Goal: Task Accomplishment & Management: Use online tool/utility

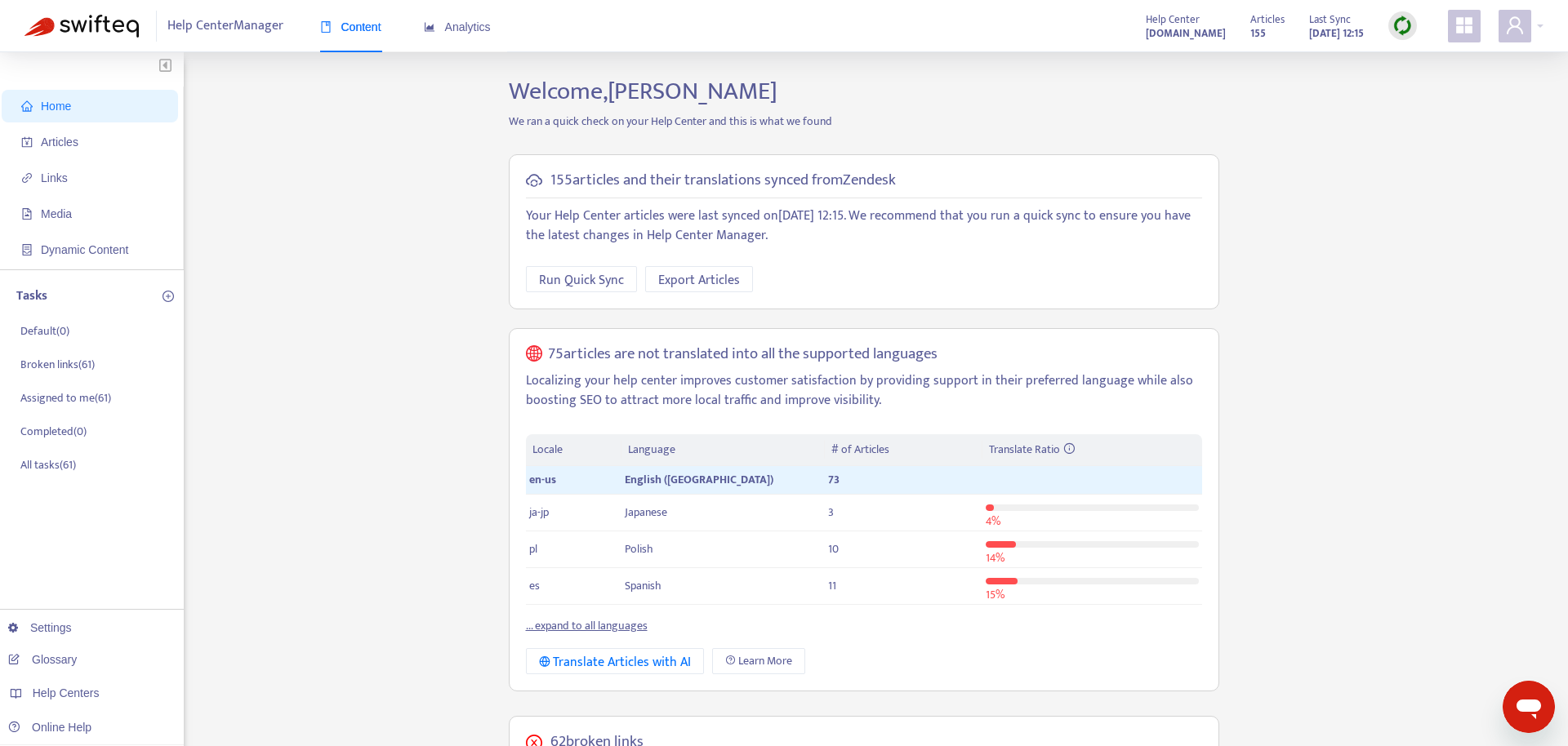
click at [1456, 26] on icon "appstore" at bounding box center [1464, 25] width 16 height 16
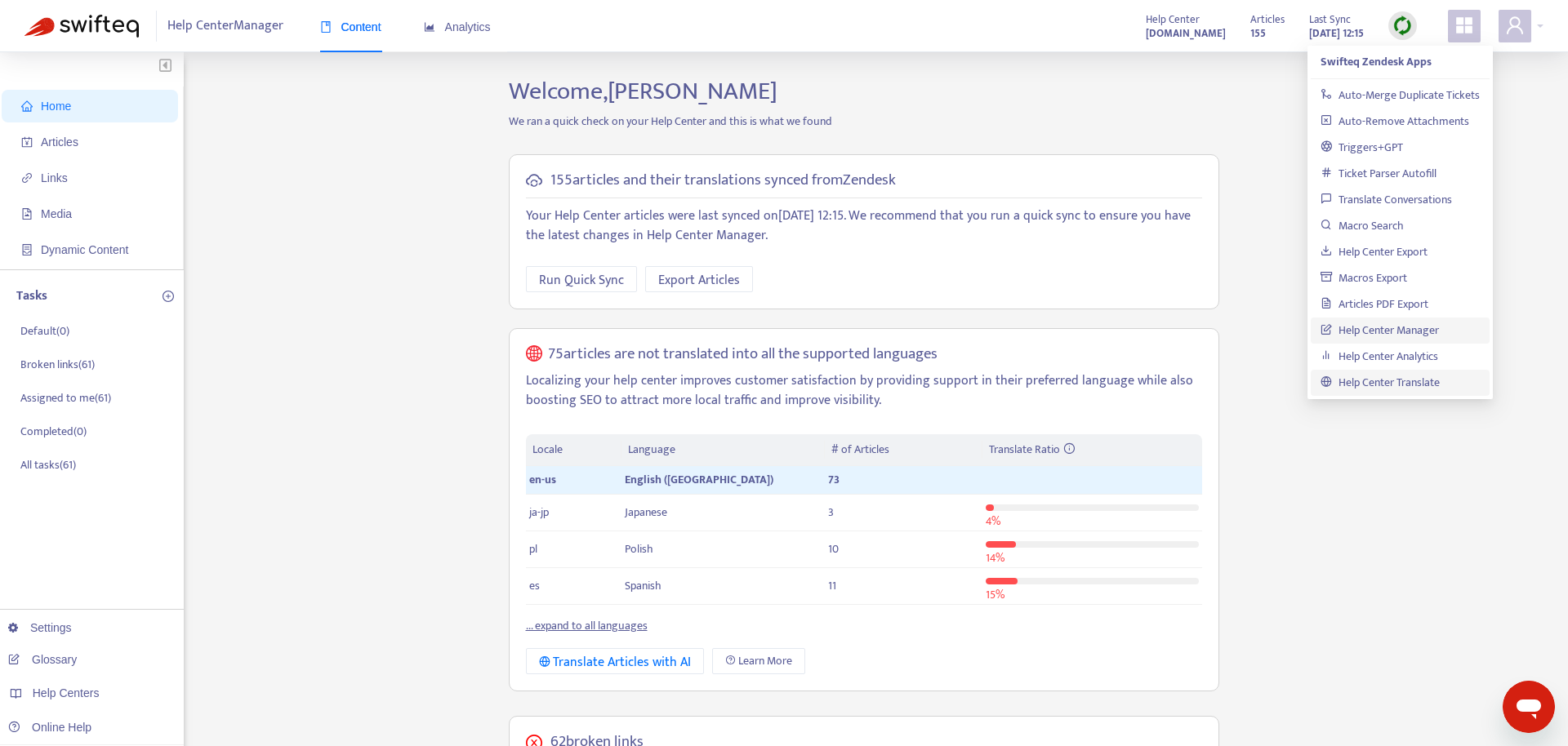
click at [1361, 386] on link "Help Center Translate" at bounding box center [1380, 382] width 120 height 19
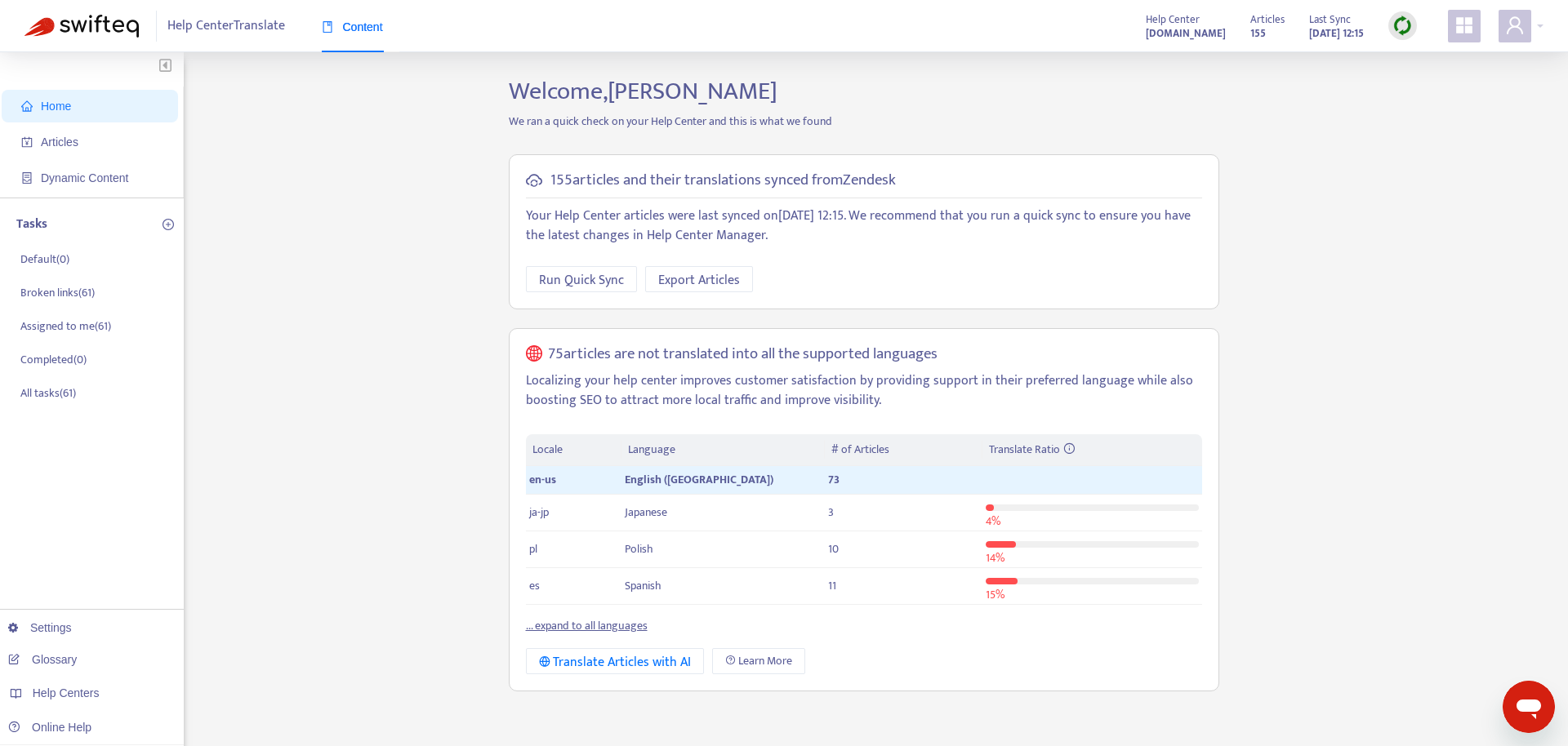
click at [686, 378] on p "Localizing your help center improves customer satisfaction by providing support…" at bounding box center [864, 391] width 676 height 39
click at [106, 146] on span "Articles" at bounding box center [93, 142] width 144 height 33
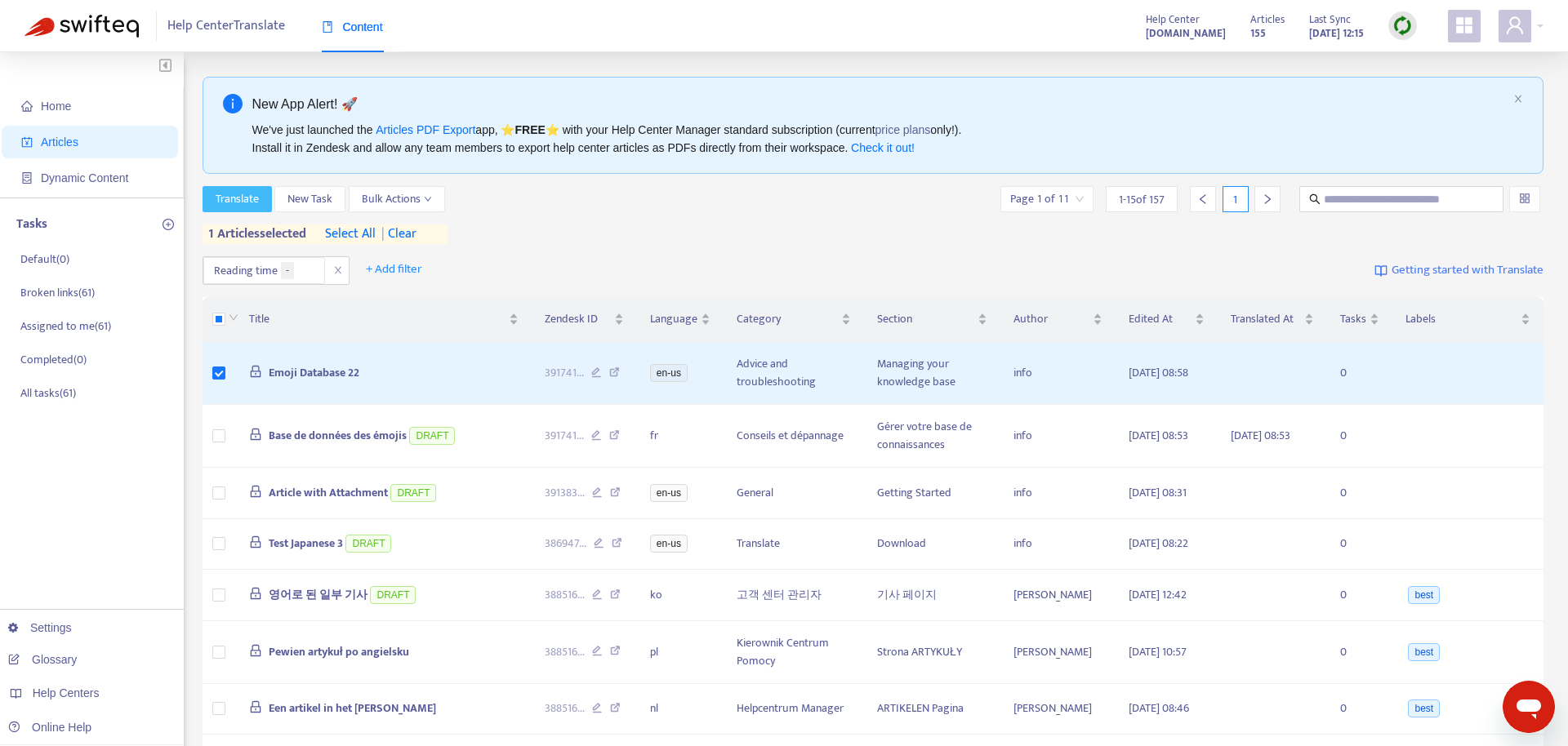
click at [246, 193] on span "Translate" at bounding box center [237, 198] width 43 height 18
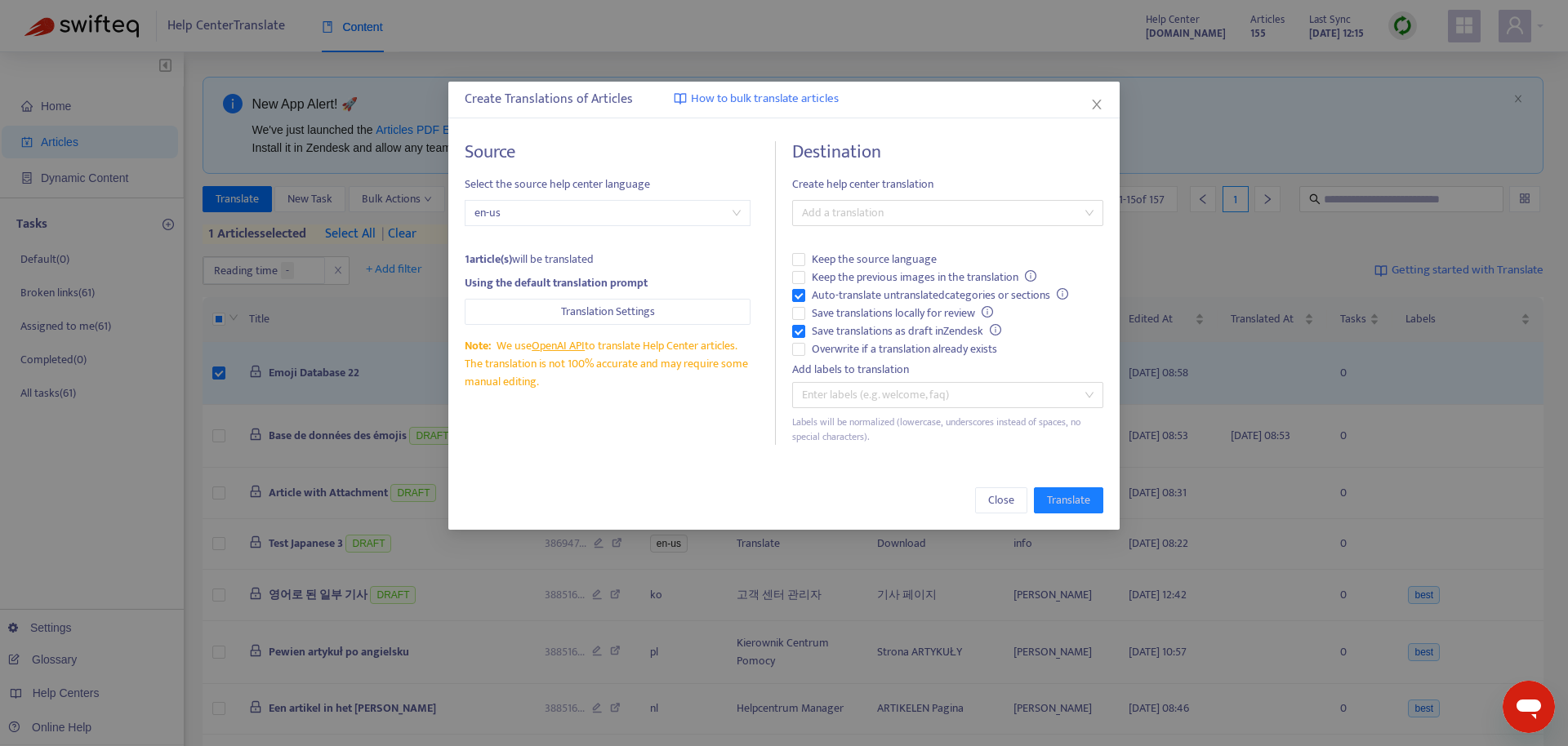
click at [663, 386] on div "Note: We use OpenAI API to translate Help Center articles. The translation is n…" at bounding box center [608, 364] width 287 height 54
click at [908, 214] on div at bounding box center [939, 213] width 287 height 20
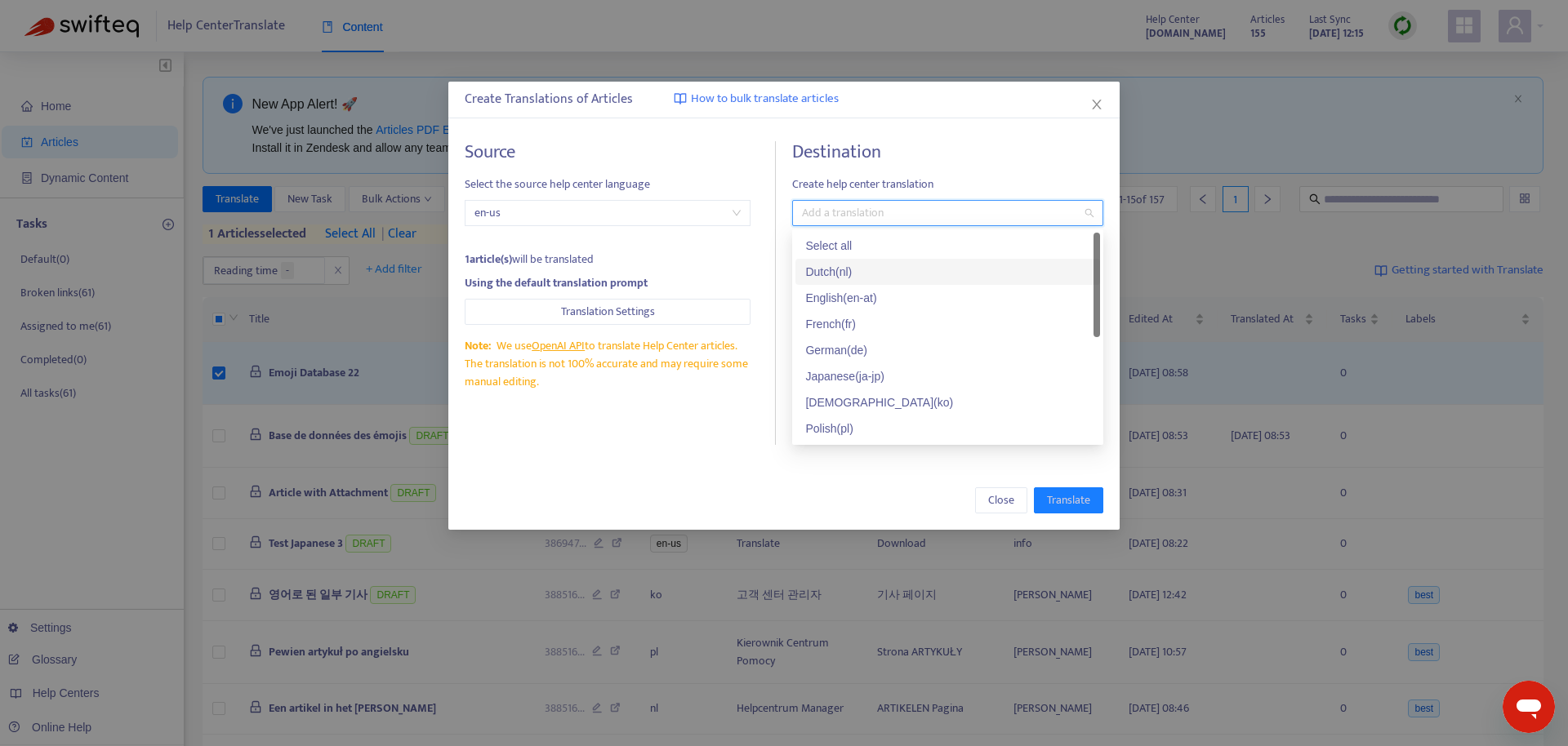
click at [891, 273] on div "Dutch ( nl )" at bounding box center [947, 271] width 285 height 18
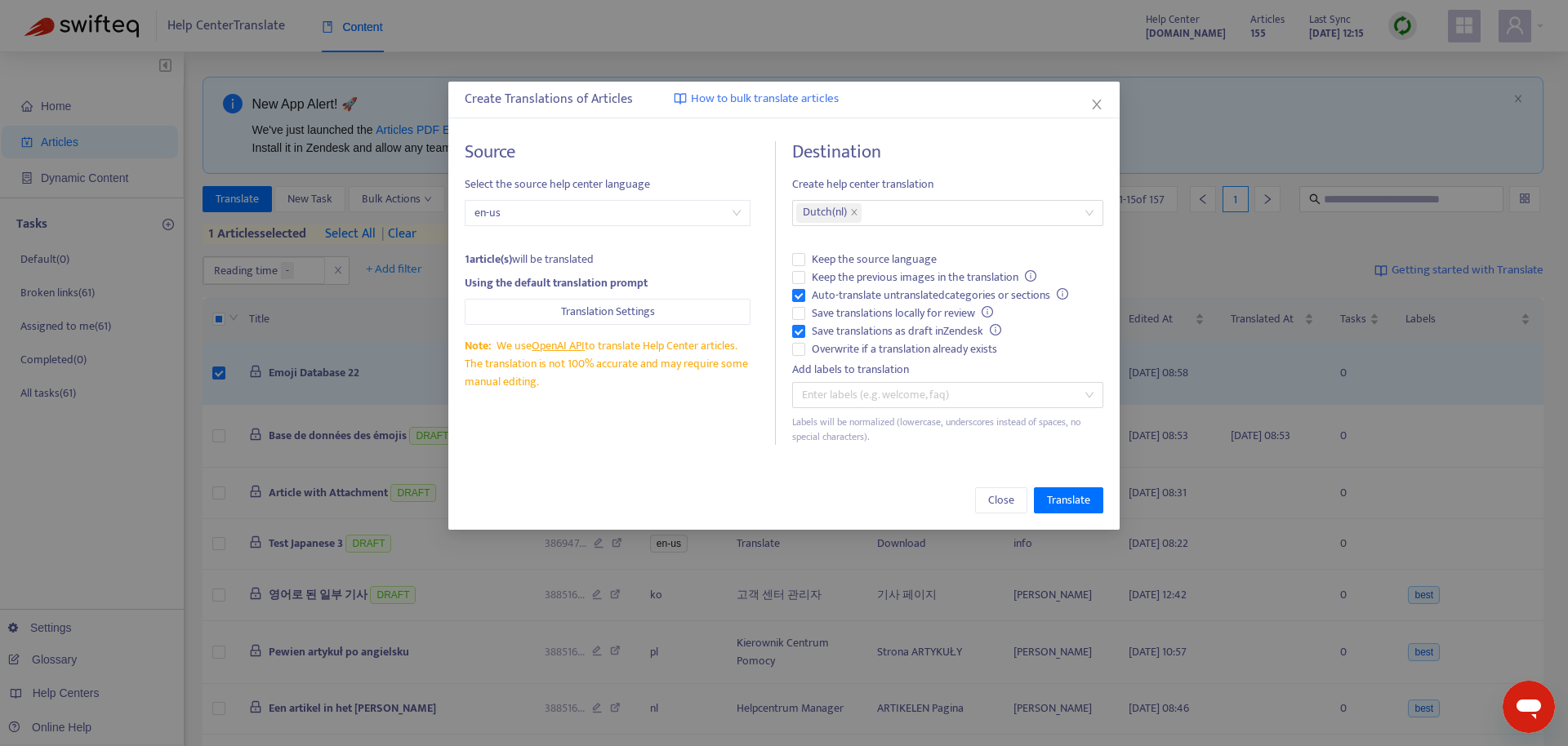
click at [758, 510] on div "Close Translate" at bounding box center [784, 500] width 640 height 26
click at [1080, 503] on span "Translate" at bounding box center [1069, 500] width 43 height 18
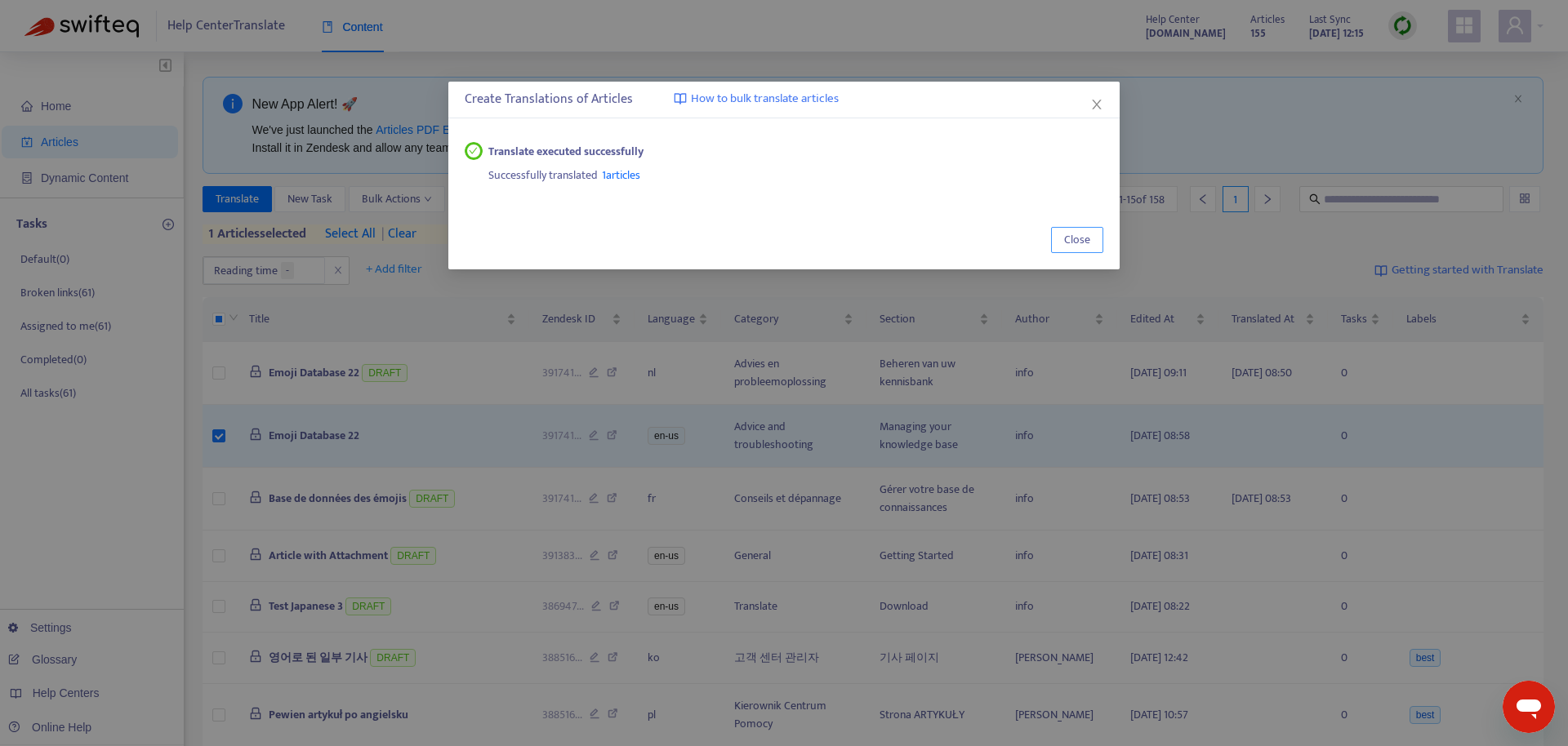
click at [1080, 237] on span "Close" at bounding box center [1077, 240] width 26 height 18
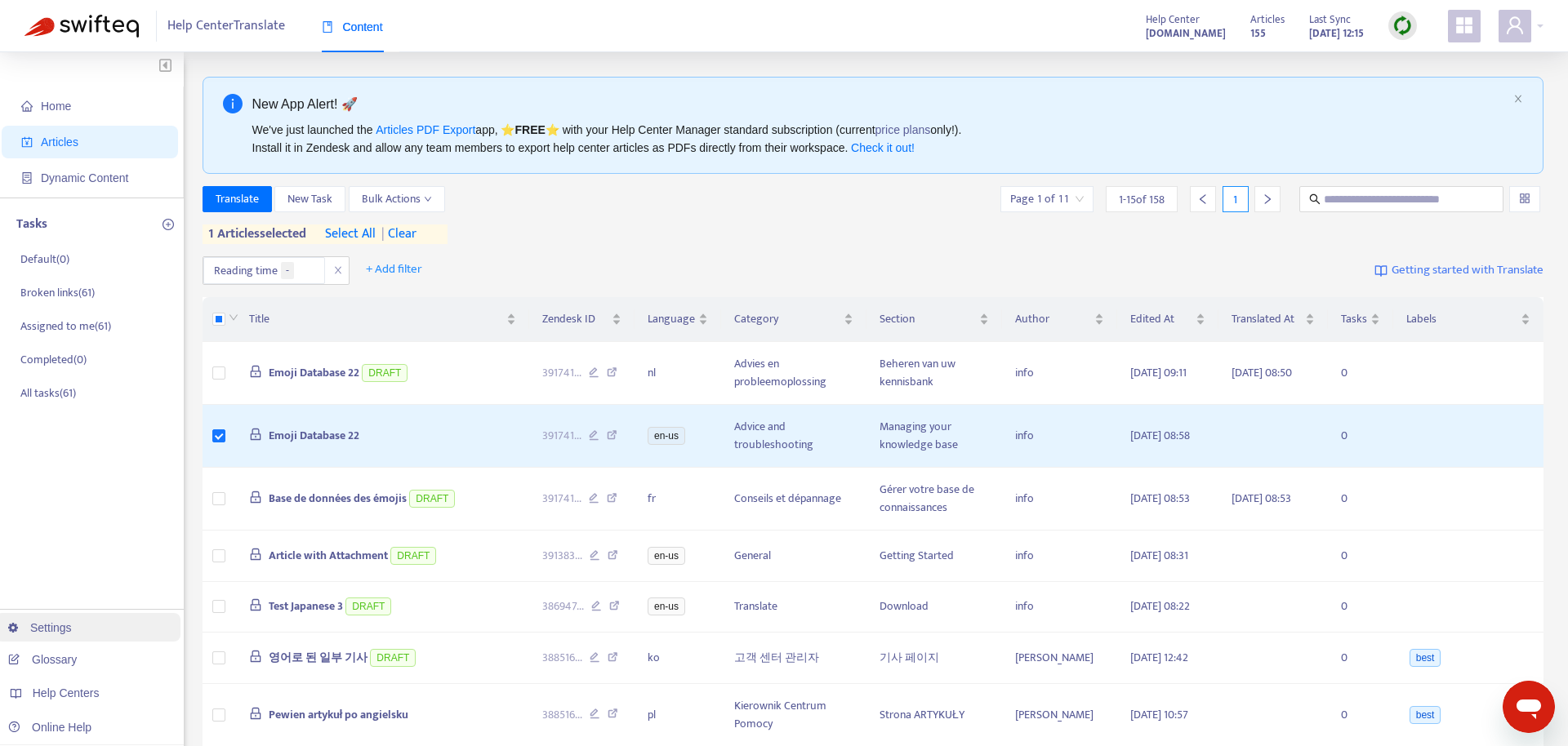
click at [72, 621] on link "Settings" at bounding box center [39, 627] width 63 height 13
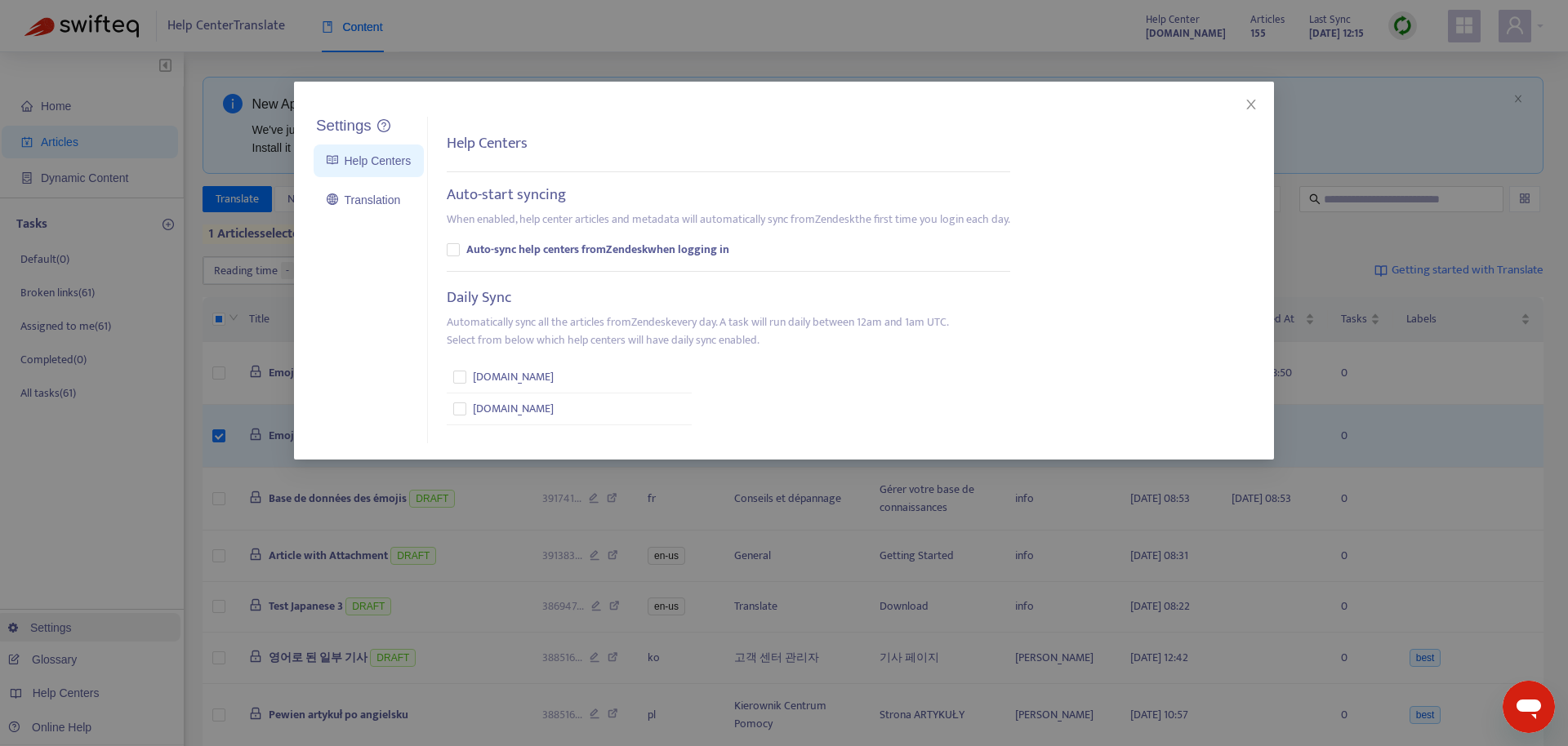
click at [114, 616] on div "Settings Help Centers Translation Settings Help Centers Auto-start syncing When…" at bounding box center [784, 373] width 1568 height 746
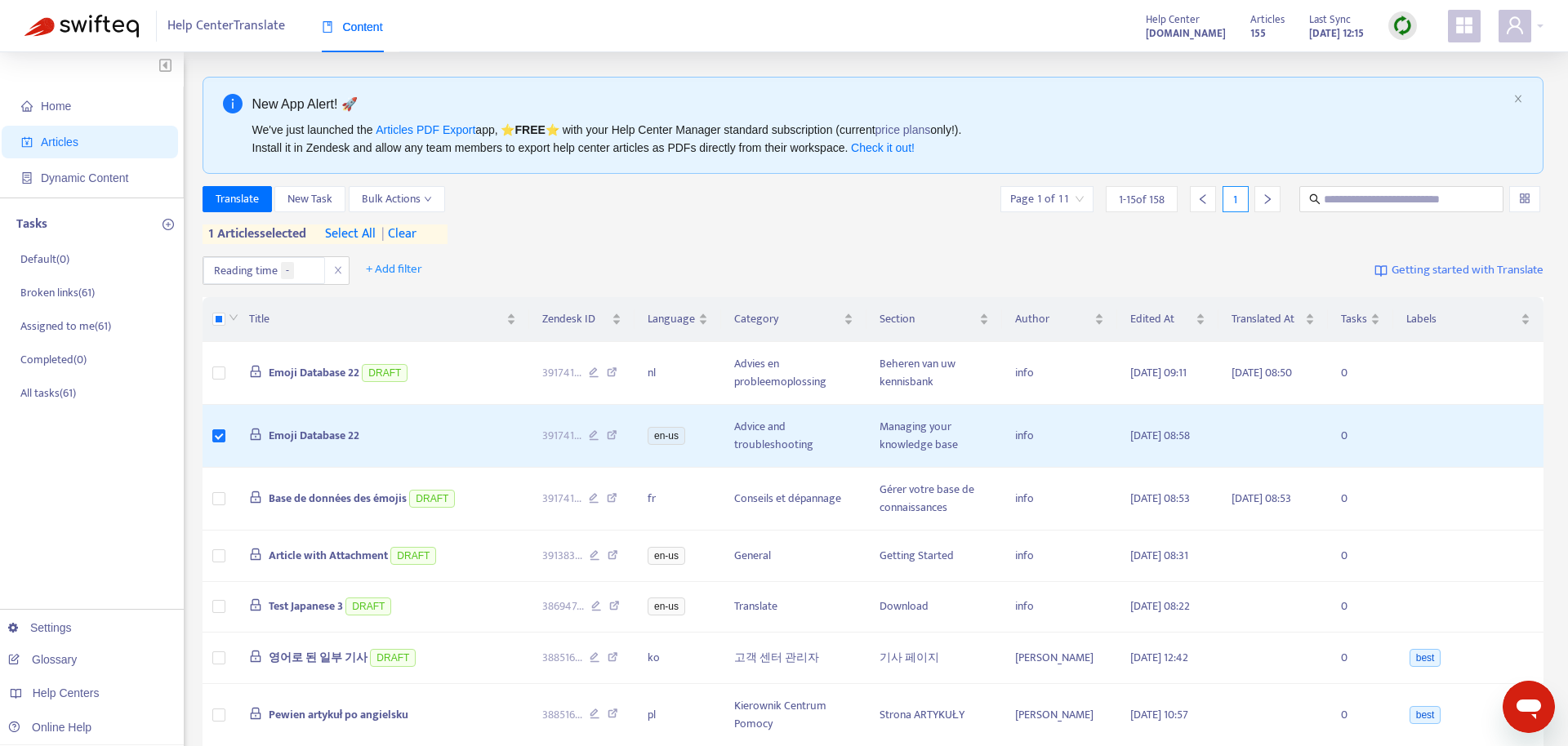
click at [1484, 23] on div at bounding box center [1470, 26] width 45 height 33
click at [1531, 34] on div at bounding box center [1520, 26] width 45 height 33
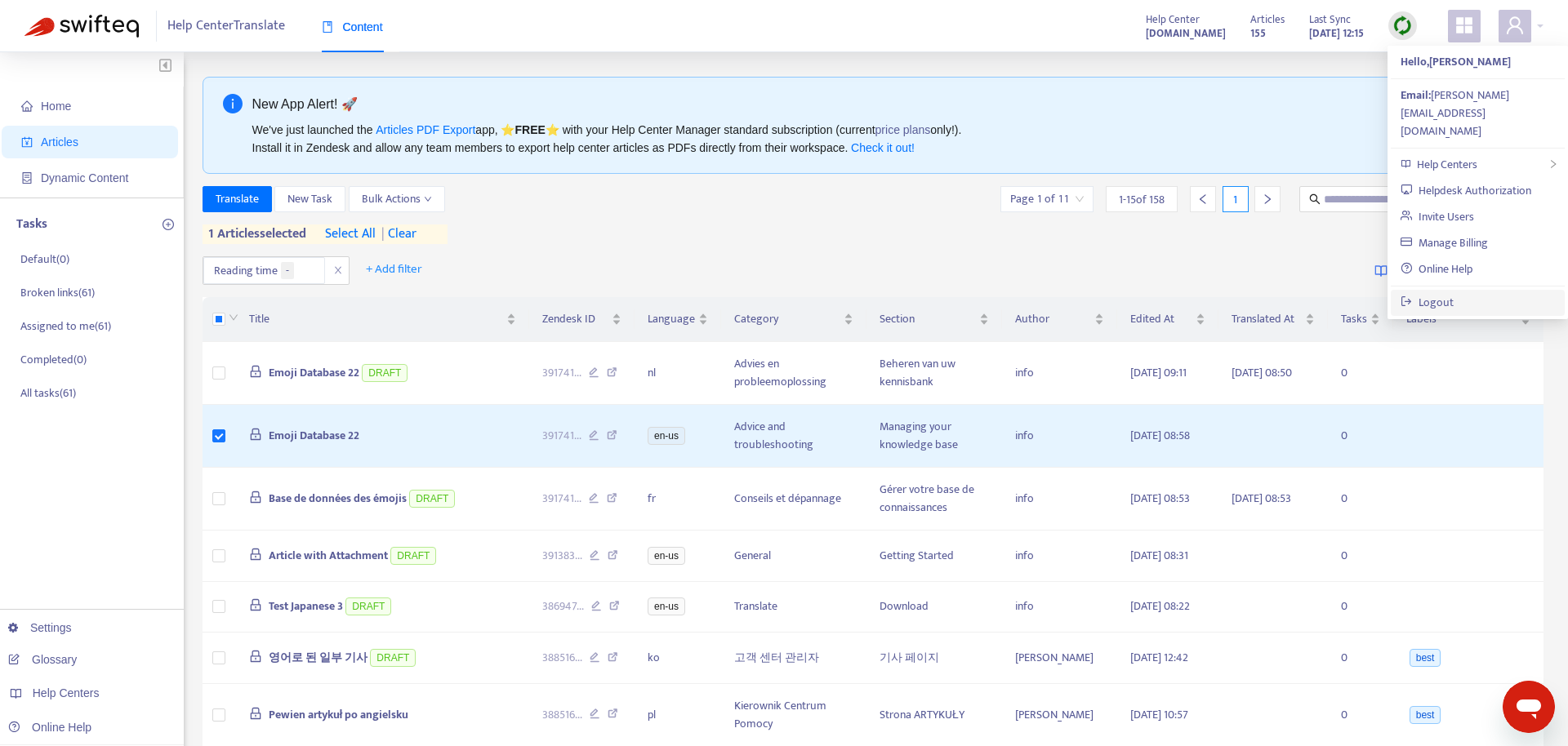
click at [1453, 293] on link "Logout" at bounding box center [1426, 302] width 53 height 19
